Goal: Task Accomplishment & Management: Use online tool/utility

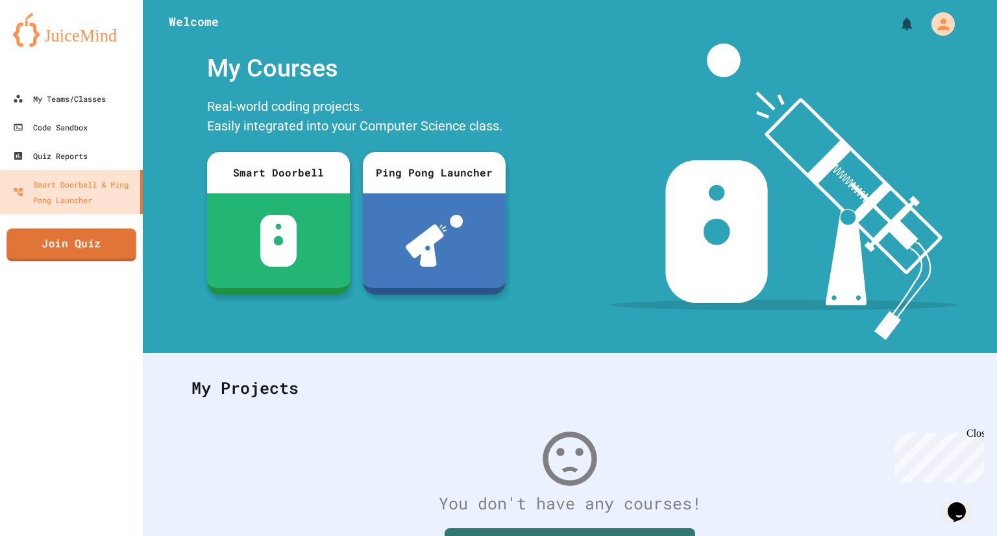
click at [91, 240] on link "Join Quiz" at bounding box center [71, 244] width 130 height 32
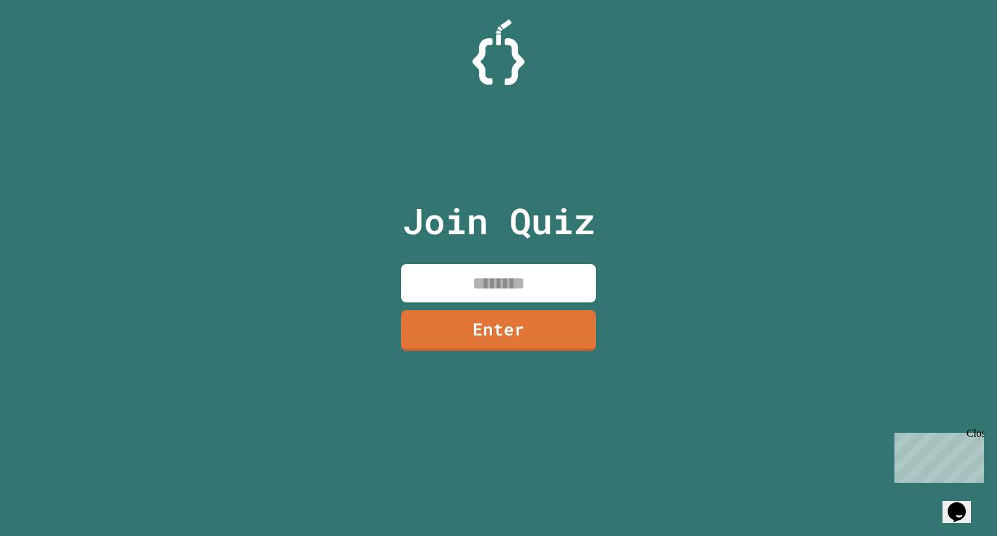
click at [517, 286] on input at bounding box center [498, 283] width 195 height 38
type input "*"
